Goal: Task Accomplishment & Management: Manage account settings

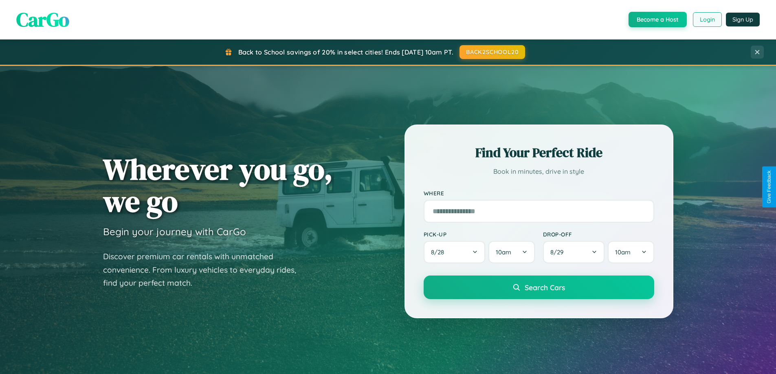
click at [707, 20] on button "Login" at bounding box center [707, 19] width 29 height 15
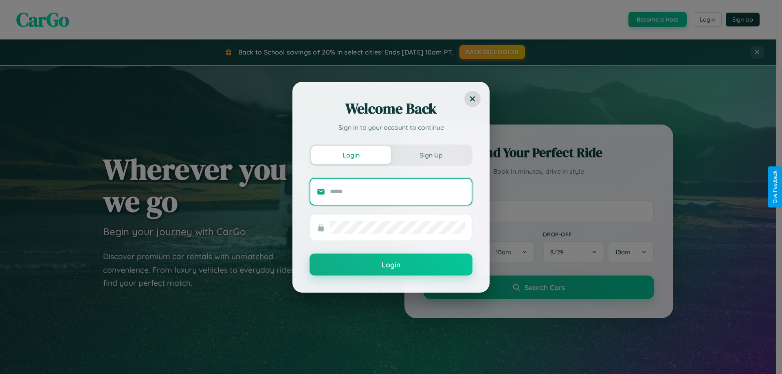
click at [398, 191] on input "text" at bounding box center [397, 191] width 135 height 13
type input "**********"
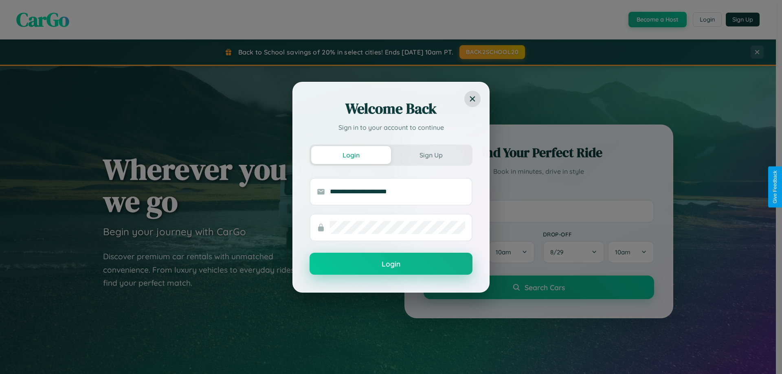
click at [391, 264] on button "Login" at bounding box center [391, 264] width 163 height 22
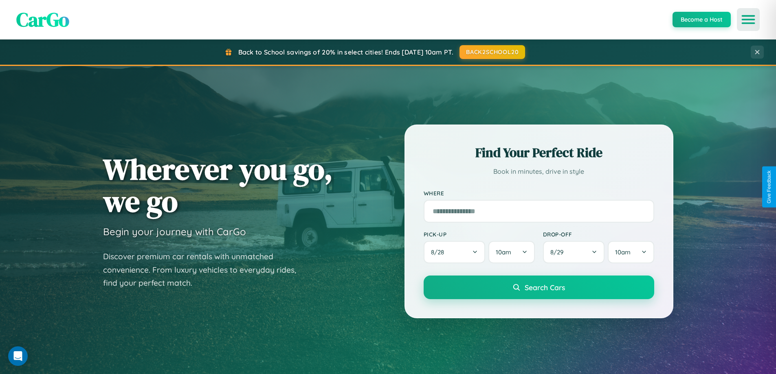
click at [748, 20] on icon "Open menu" at bounding box center [749, 19] width 12 height 7
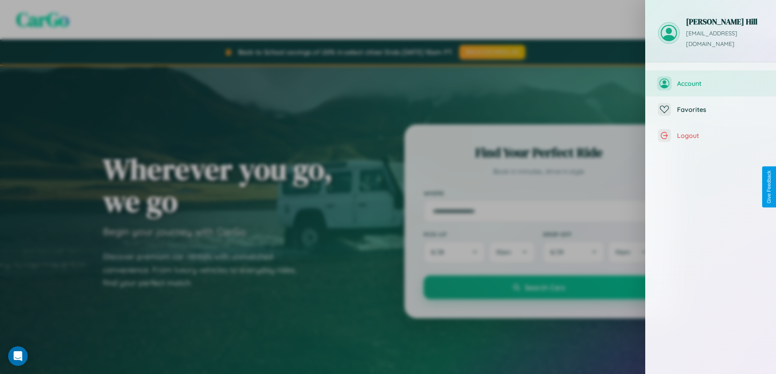
click at [711, 79] on span "Account" at bounding box center [720, 83] width 87 height 8
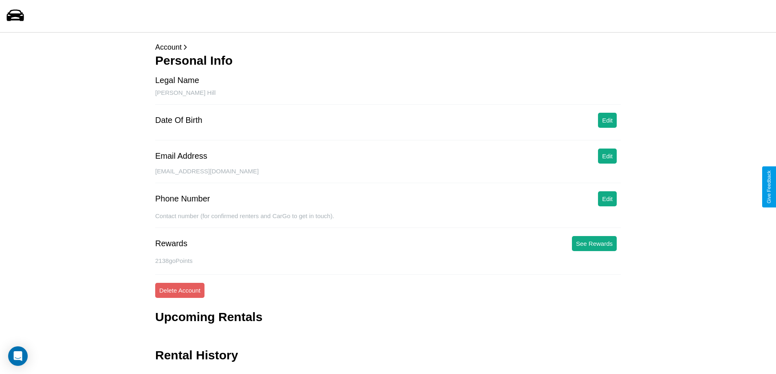
scroll to position [20, 0]
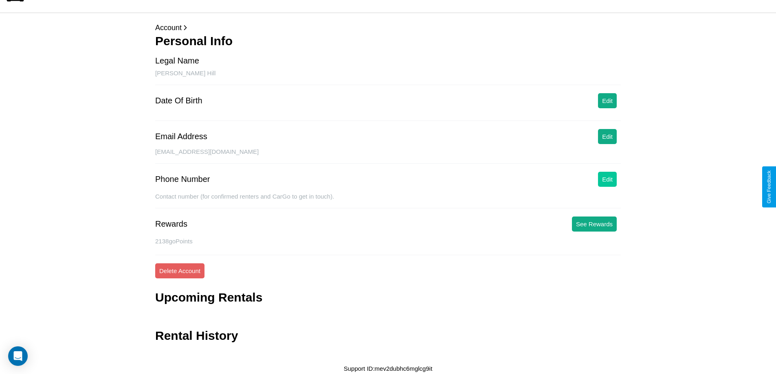
click at [607, 179] on button "Edit" at bounding box center [607, 179] width 19 height 15
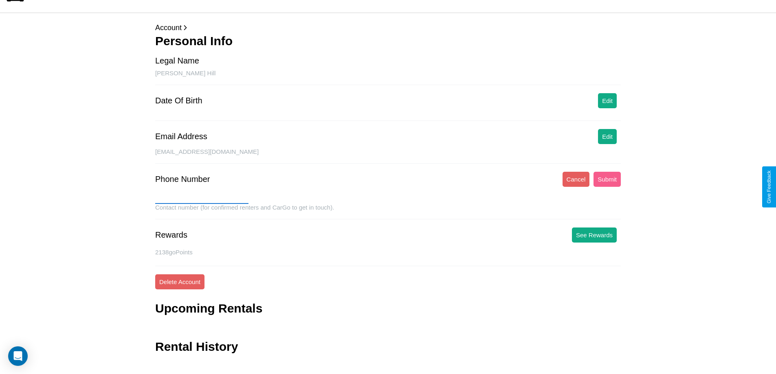
click at [202, 198] on input "text" at bounding box center [201, 197] width 93 height 13
type input "**********"
click at [607, 179] on button "Submit" at bounding box center [607, 179] width 27 height 15
